Goal: Task Accomplishment & Management: Manage account settings

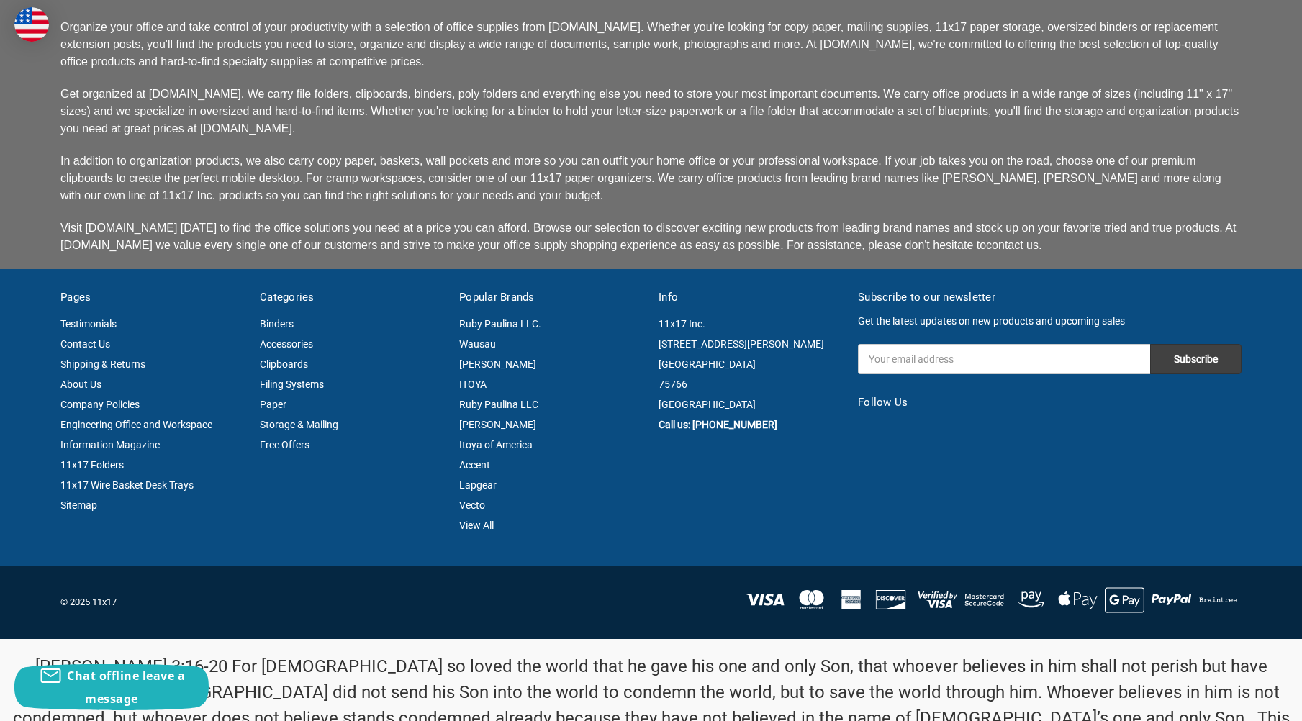
scroll to position [3638, 0]
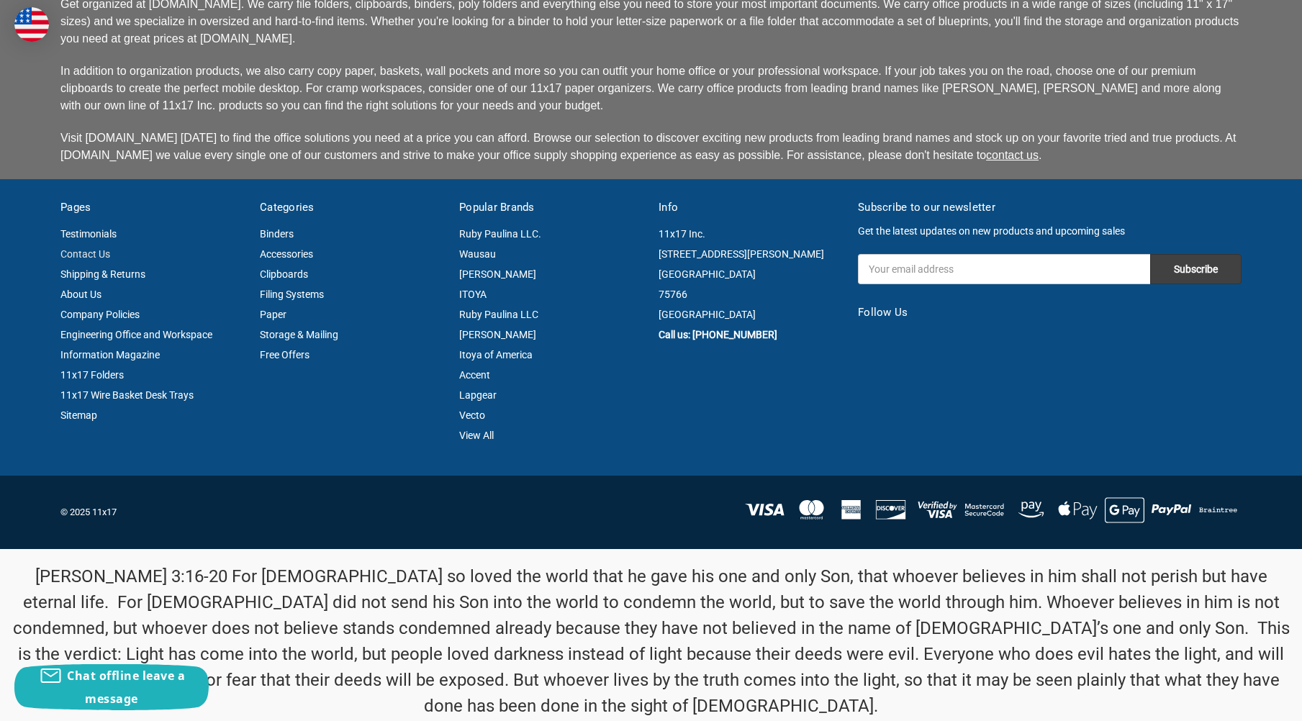
click at [74, 253] on link "Contact Us" at bounding box center [85, 254] width 50 height 12
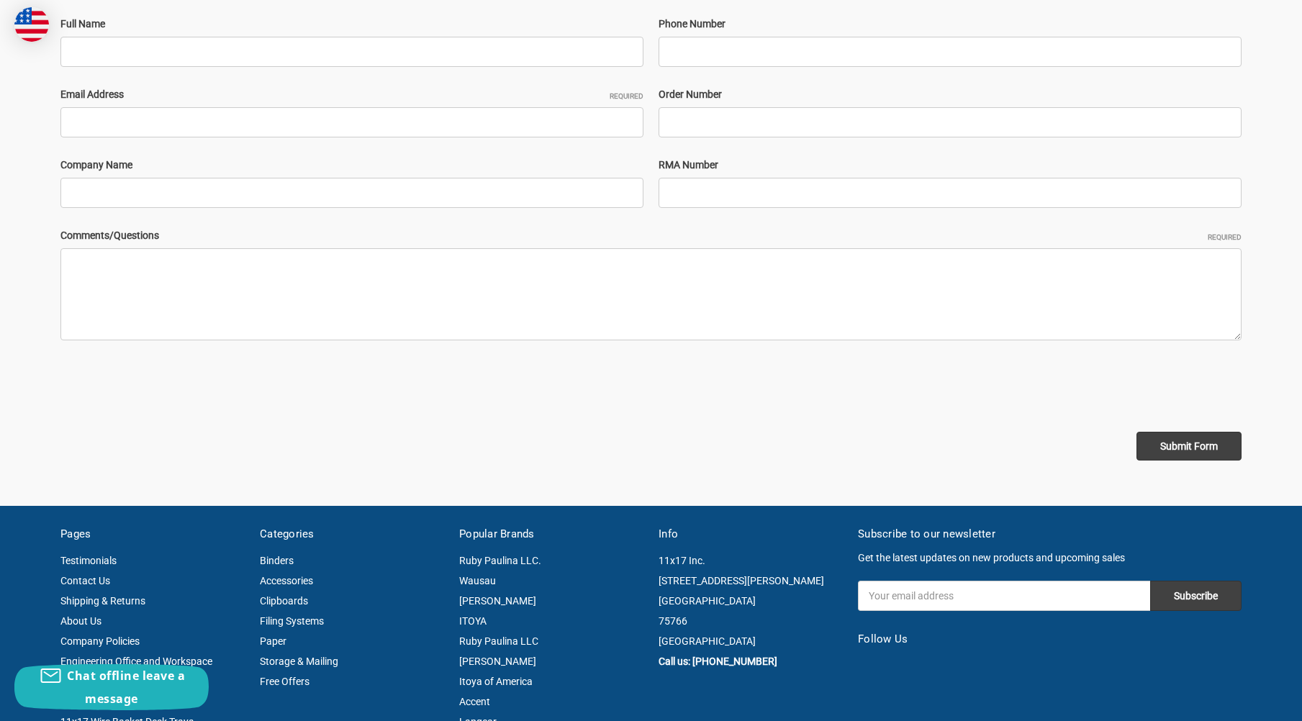
scroll to position [94, 0]
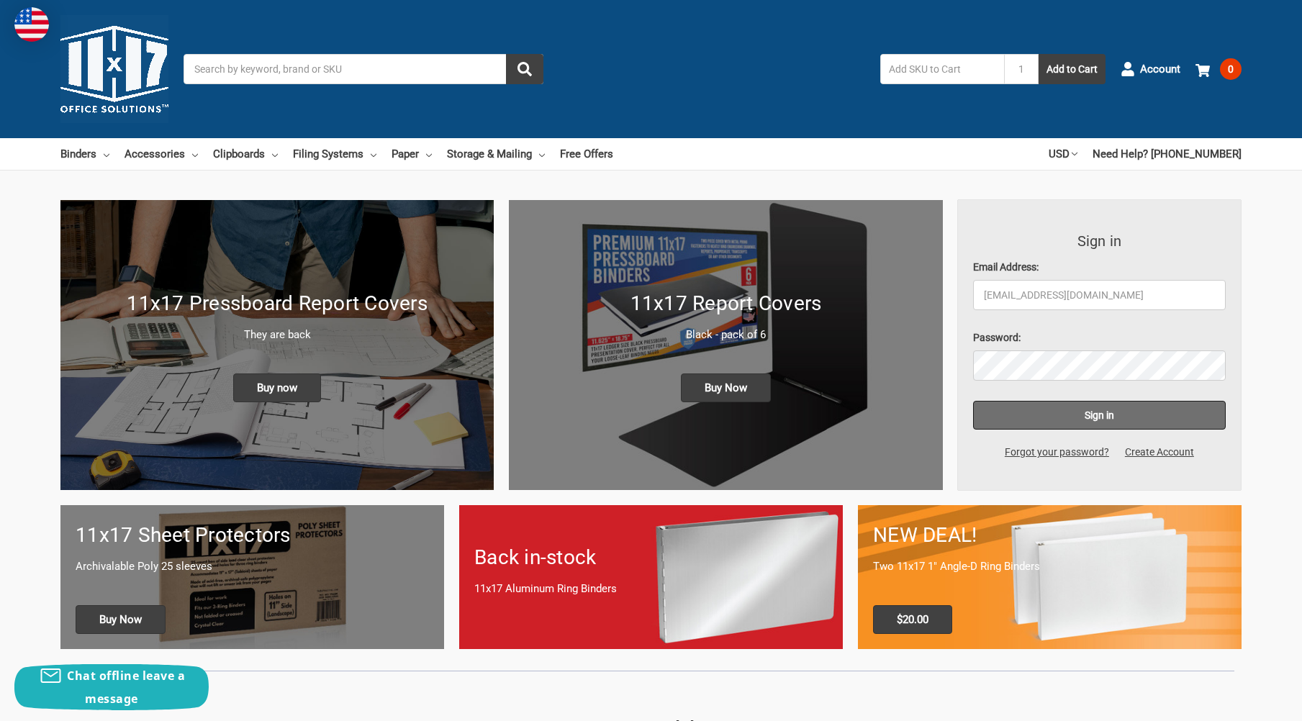
click at [1170, 422] on input "Sign in" at bounding box center [1099, 415] width 253 height 29
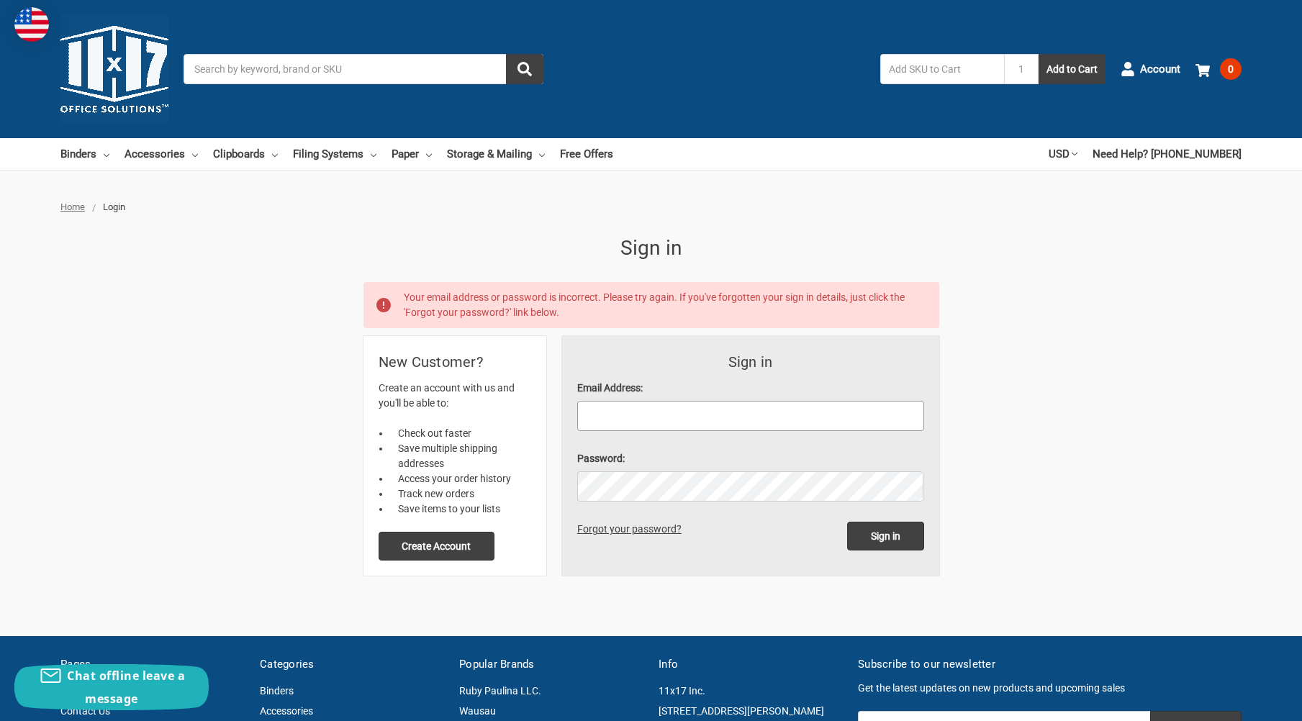
click at [610, 424] on input "Email Address:" at bounding box center [750, 416] width 347 height 30
type input "Hicksons0140@yahoo.com"
click at [633, 528] on link "Forgot your password?" at bounding box center [631, 529] width 109 height 12
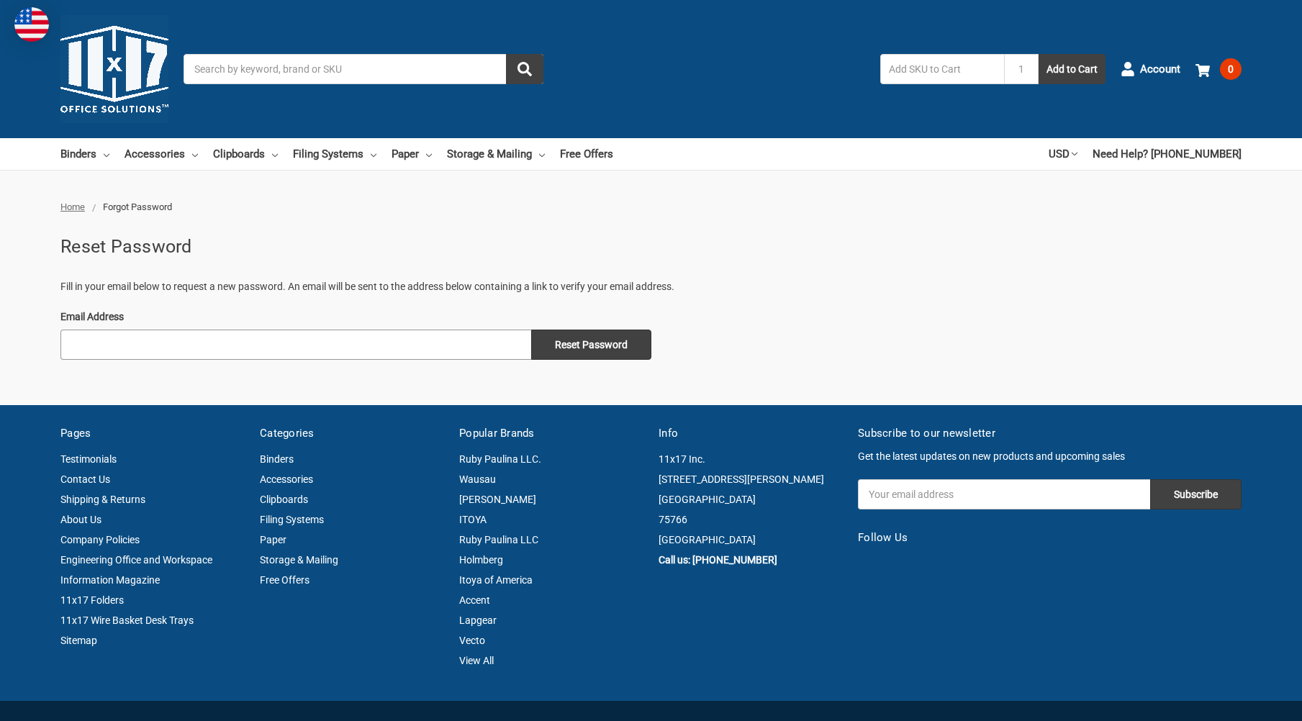
click at [150, 343] on input "Email Address" at bounding box center [295, 345] width 471 height 30
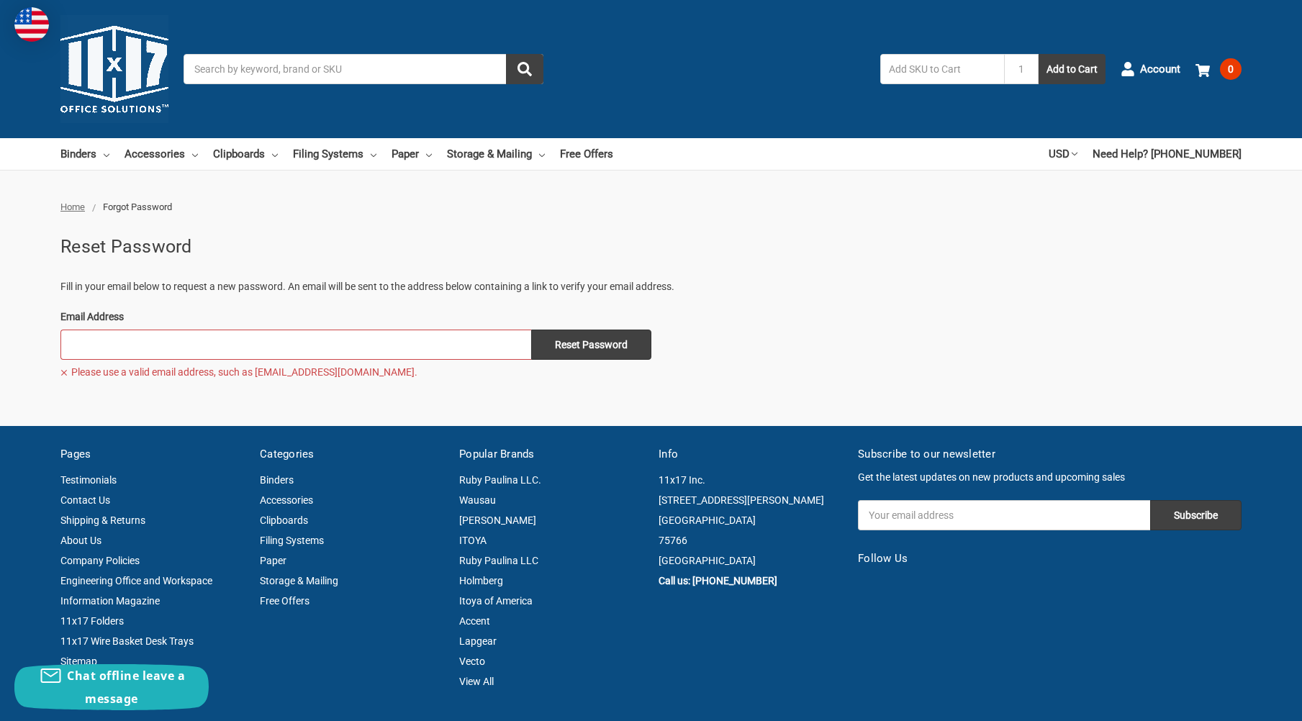
type input "[EMAIL_ADDRESS][DOMAIN_NAME]"
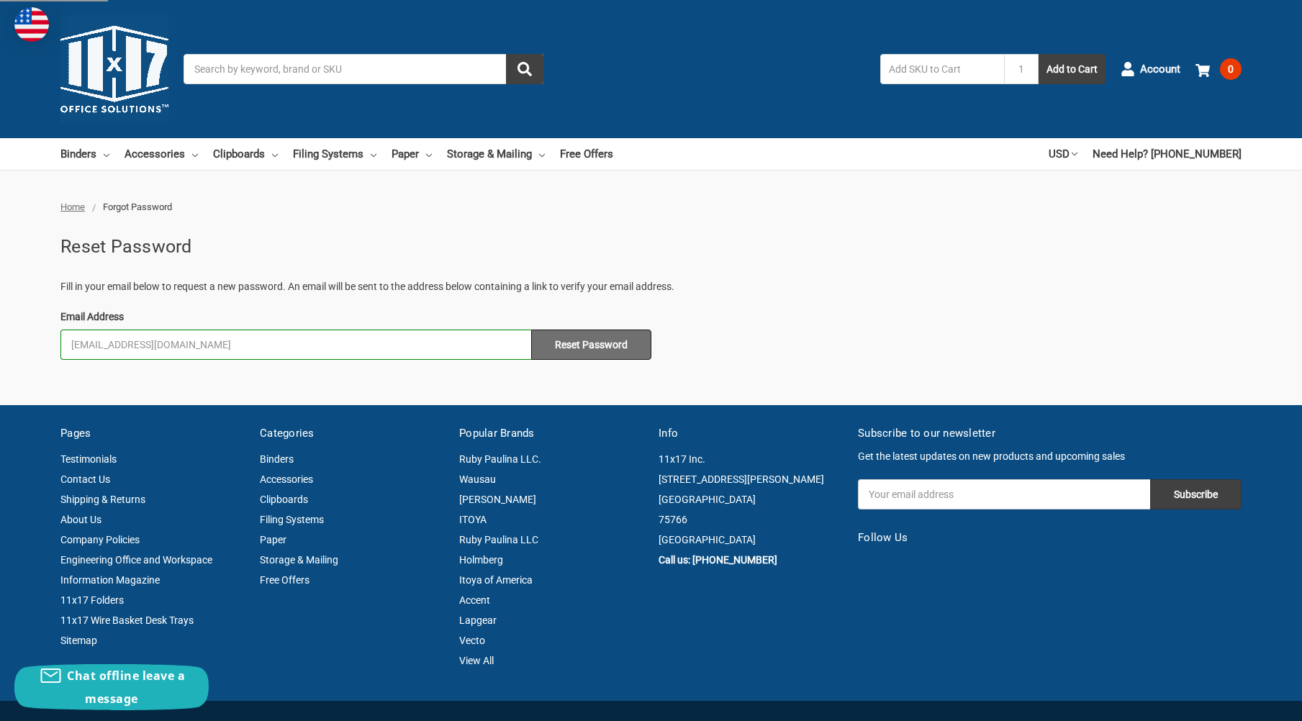
click at [557, 349] on input "Reset Password" at bounding box center [591, 345] width 120 height 30
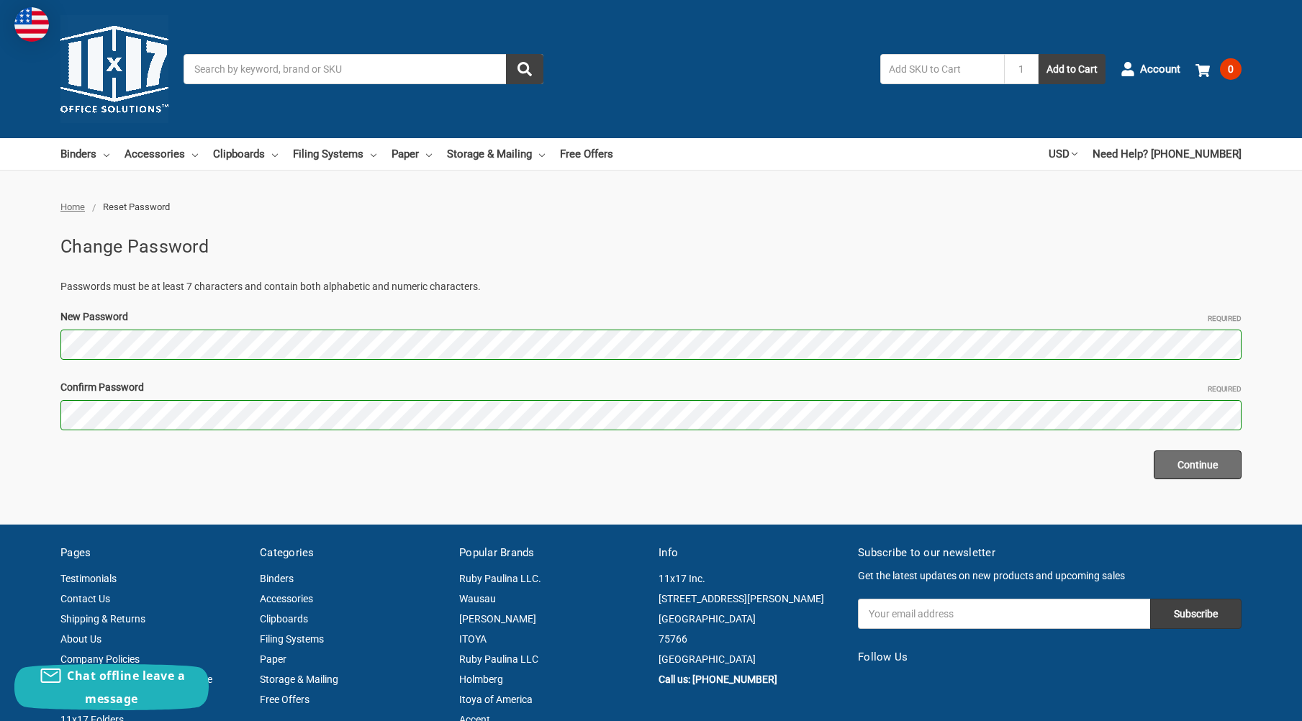
click at [1190, 466] on input "Continue" at bounding box center [1198, 465] width 88 height 29
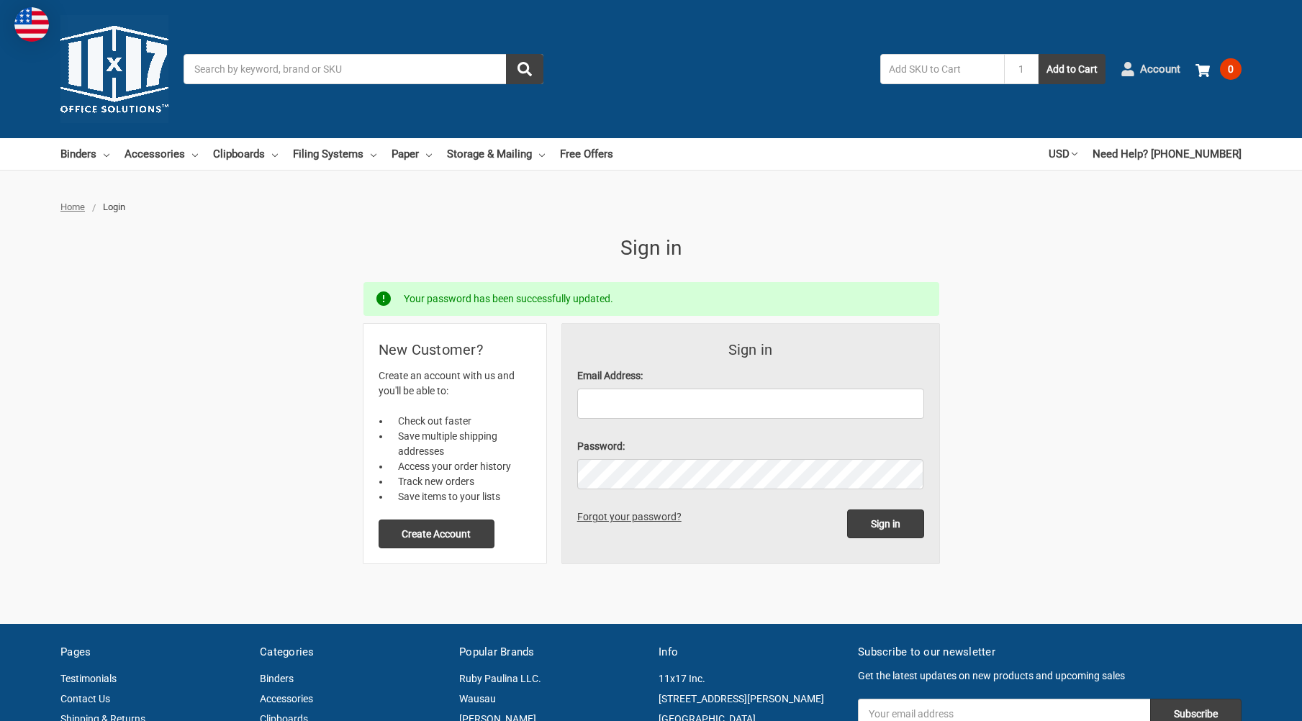
click at [1172, 65] on span "Account" at bounding box center [1160, 69] width 40 height 17
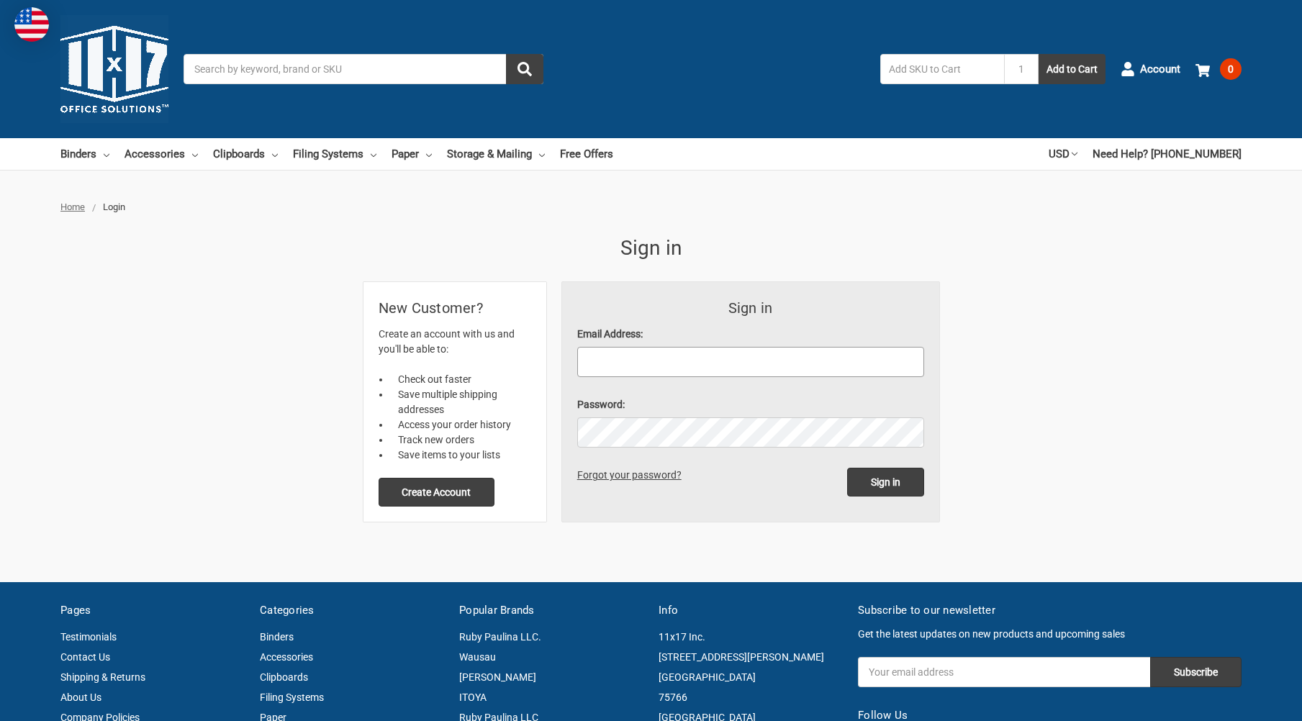
click at [617, 368] on input "Email Address:" at bounding box center [750, 362] width 347 height 30
type input "Hicksons0140@yahoo.com"
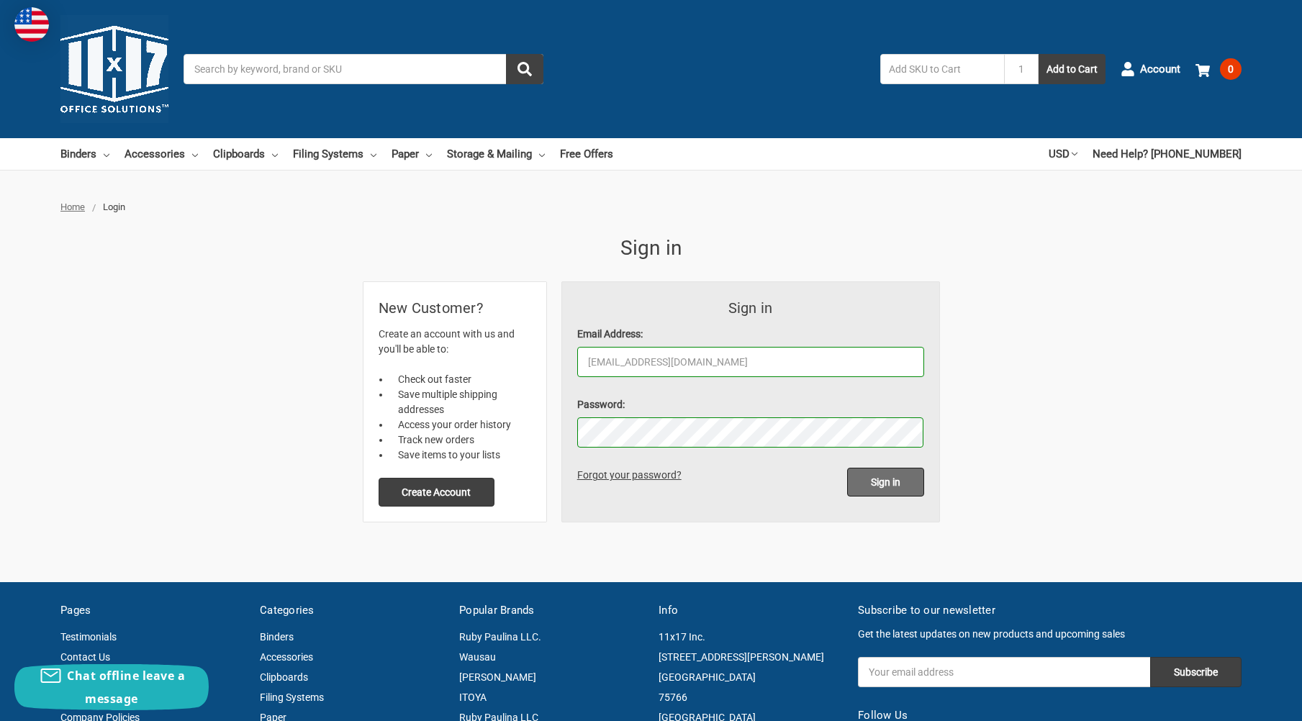
click at [894, 489] on input "Sign in" at bounding box center [885, 482] width 77 height 29
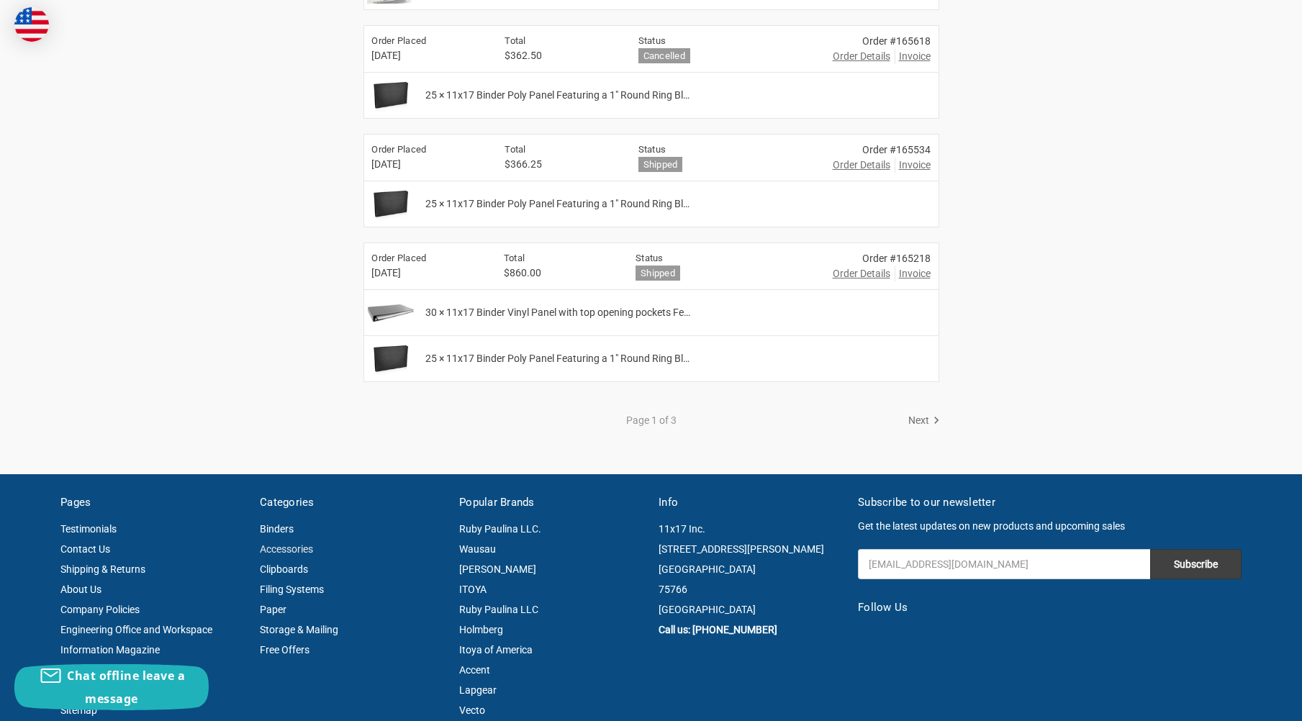
scroll to position [1655, 0]
